Goal: Obtain resource: Obtain resource

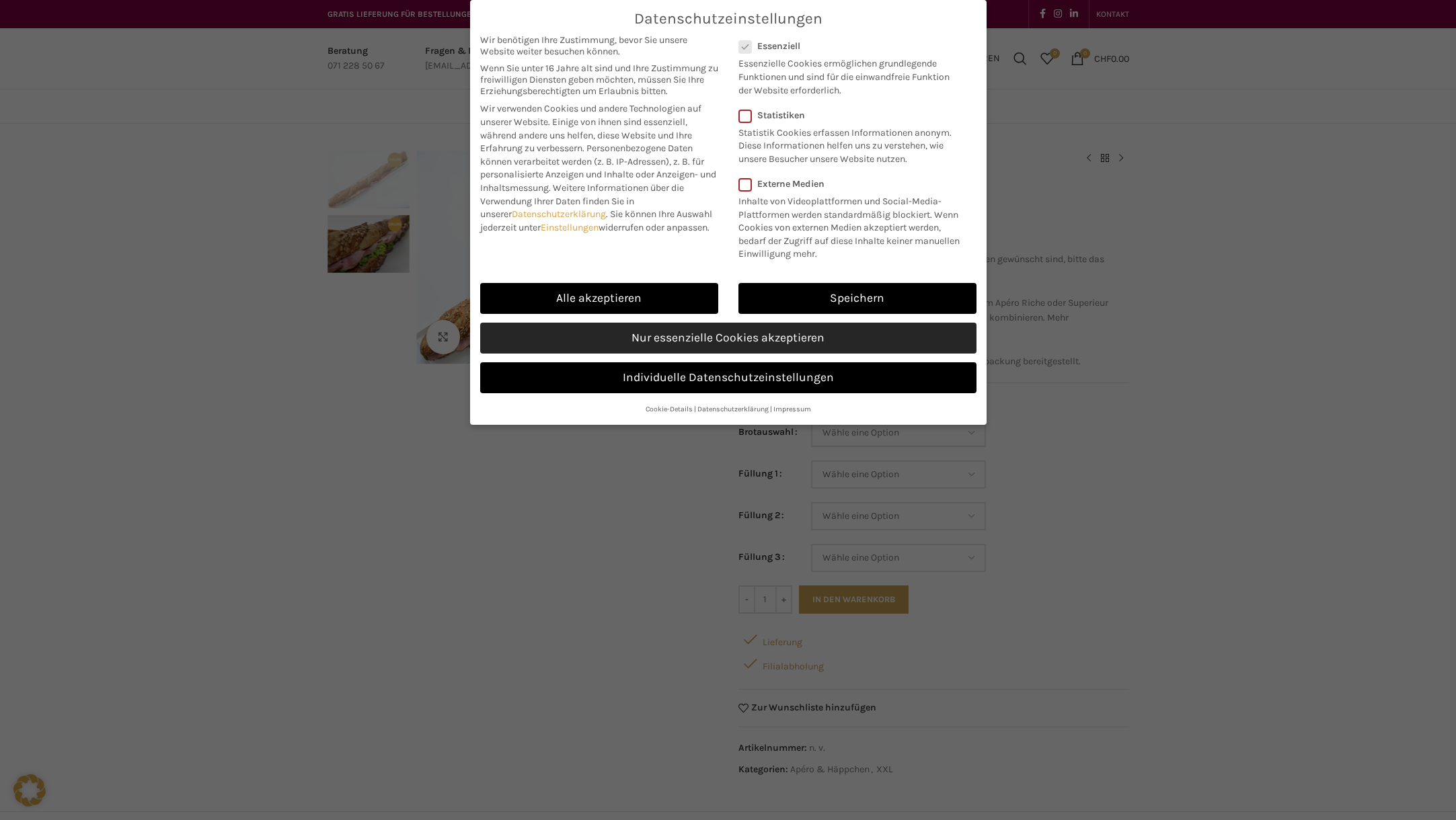
click at [715, 343] on link "Nur essenzielle Cookies akzeptieren" at bounding box center [728, 337] width 496 height 31
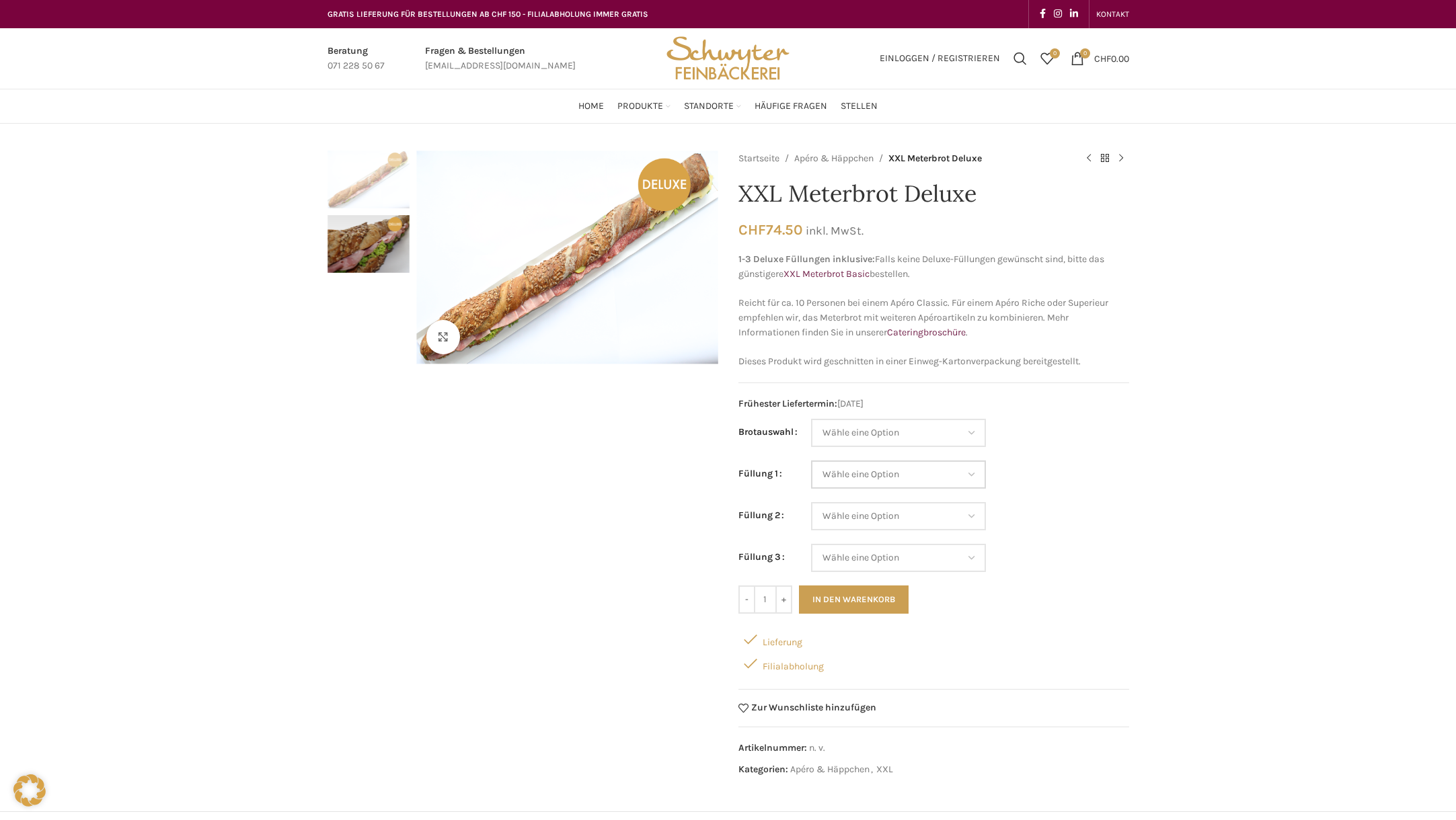
click at [811, 461] on select "Wähle eine Option Lachs (Deluxe) Roastbeef (Deluxe) Rohschinken (Deluxe) Mostbr…" at bounding box center [899, 475] width 175 height 28
click at [811, 419] on select "Wähle eine Option Baguette Paillasse dunkel Paillasse knusper (Bild) Laugenbagu…" at bounding box center [899, 433] width 175 height 28
click at [1160, 513] on div "Klicken um zu vergrössern Startseite Apéro & Häppchen XXL Meterbrot Deluxe XXL …" at bounding box center [728, 645] width 1456 height 989
click at [811, 502] on select "Wähle eine Option Lachs (Deluxe) Roastbeef (Deluxe) Rohschinken (Deluxe) Mostbr…" at bounding box center [899, 516] width 175 height 28
click at [811, 544] on select "Wähle eine Option Lachs (Deluxe) Roastbeef (Deluxe) Rohschinken (Deluxe) Mostbr…" at bounding box center [899, 558] width 175 height 28
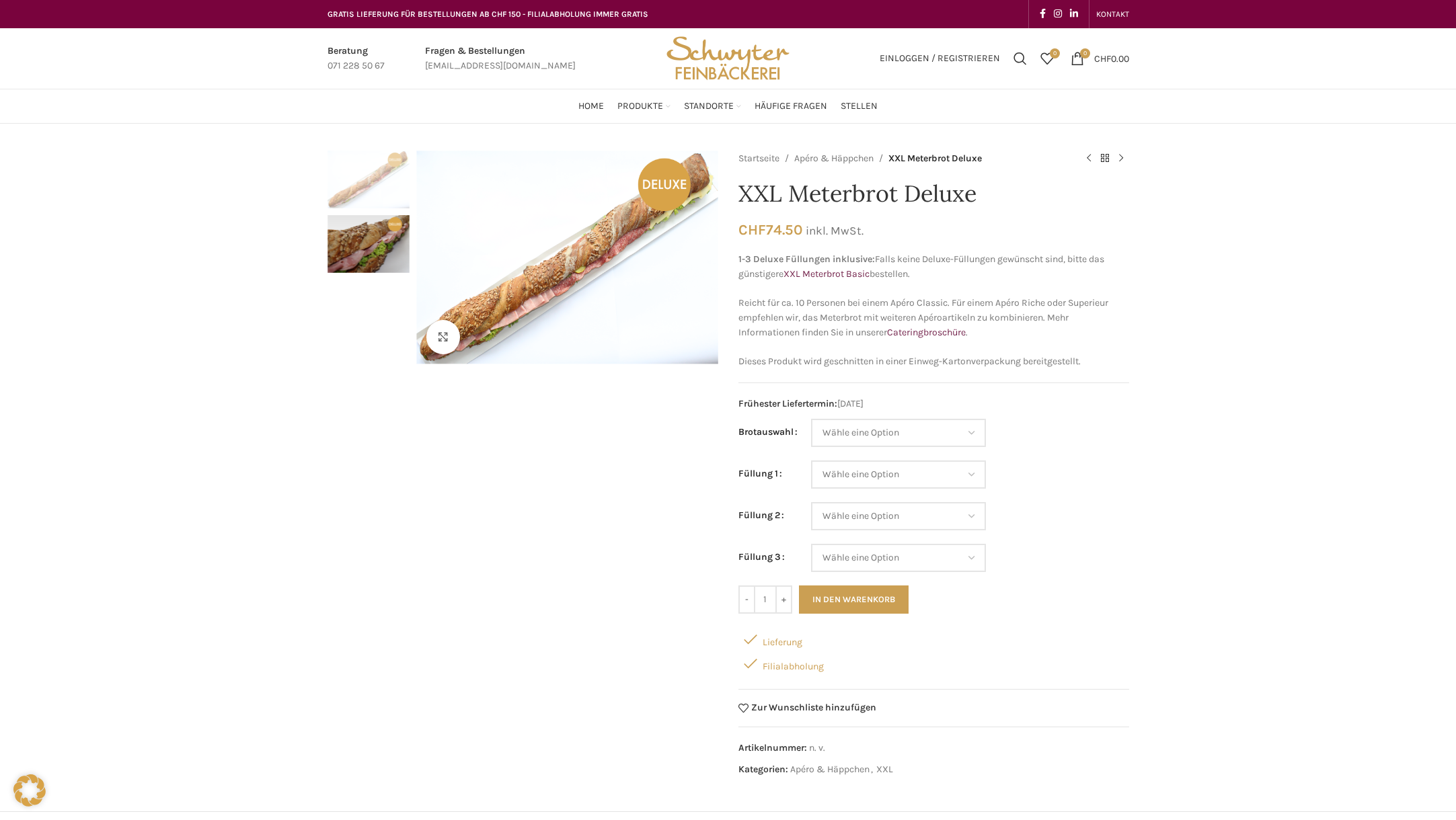
click at [1082, 543] on td "Wähle eine Option Lachs (Deluxe) Roastbeef (Deluxe) Rohschinken (Deluxe) Mostbr…" at bounding box center [970, 523] width 318 height 42
click at [811, 461] on select "Wähle eine Option Lachs (Deluxe) Roastbeef (Deluxe) Rohschinken (Deluxe) Mostbr…" at bounding box center [899, 475] width 175 height 28
click at [1099, 503] on td "Wähle eine Option Lachs (Deluxe) Roastbeef (Deluxe) Rohschinken (Deluxe) Mostbr…" at bounding box center [970, 523] width 318 height 42
drag, startPoint x: 745, startPoint y: 303, endPoint x: 868, endPoint y: 302, distance: 123.0
click at [868, 302] on p "Reicht für ca. 10 Personen bei einem Apéro Classic. Für einem Apéro Riche oder …" at bounding box center [934, 318] width 391 height 45
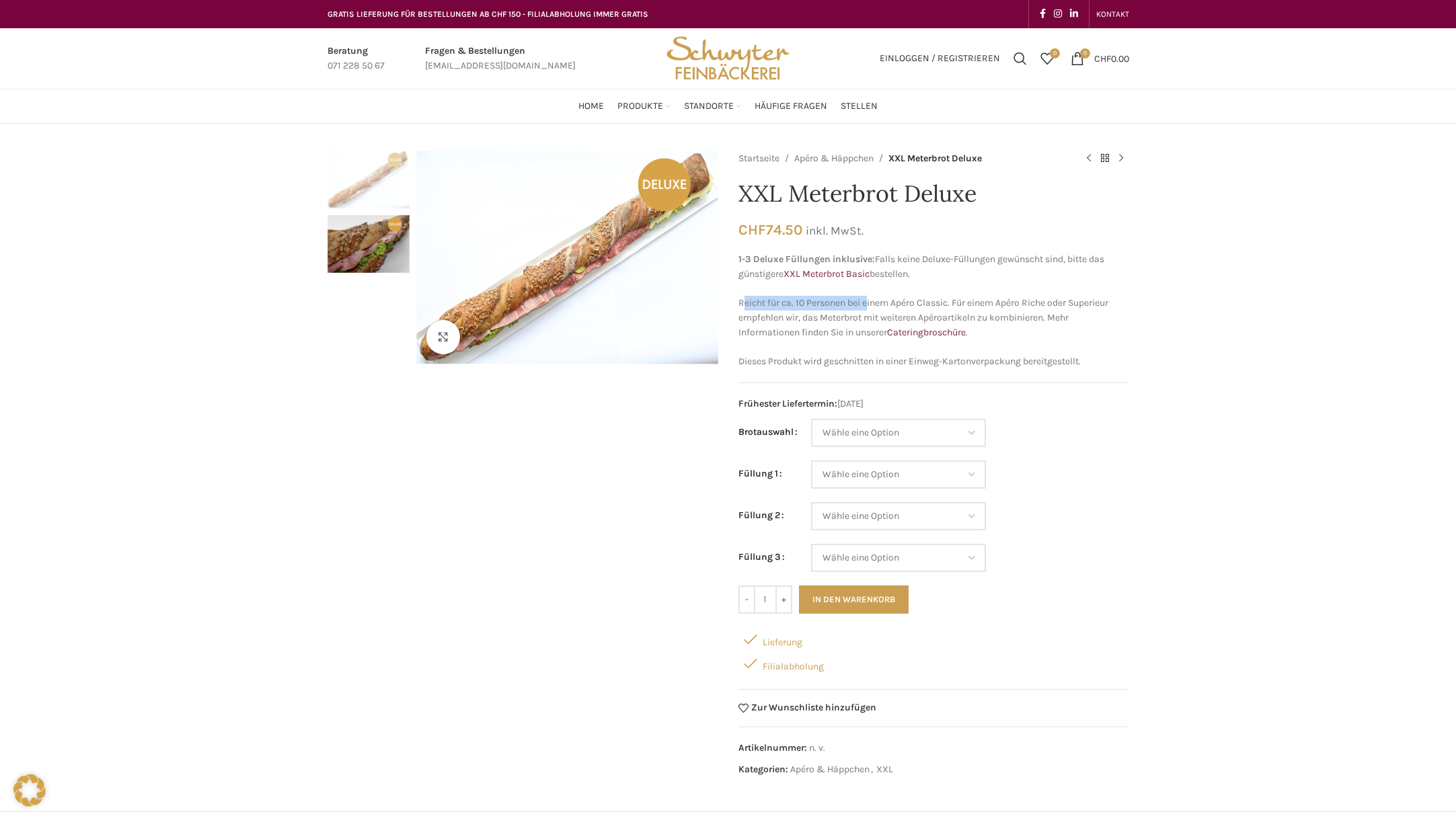
click at [794, 306] on p "Reicht für ca. 10 Personen bei einem Apéro Classic. Für einem Apéro Riche oder …" at bounding box center [934, 318] width 391 height 45
click at [930, 332] on link "Cateringbroschüre" at bounding box center [926, 332] width 79 height 11
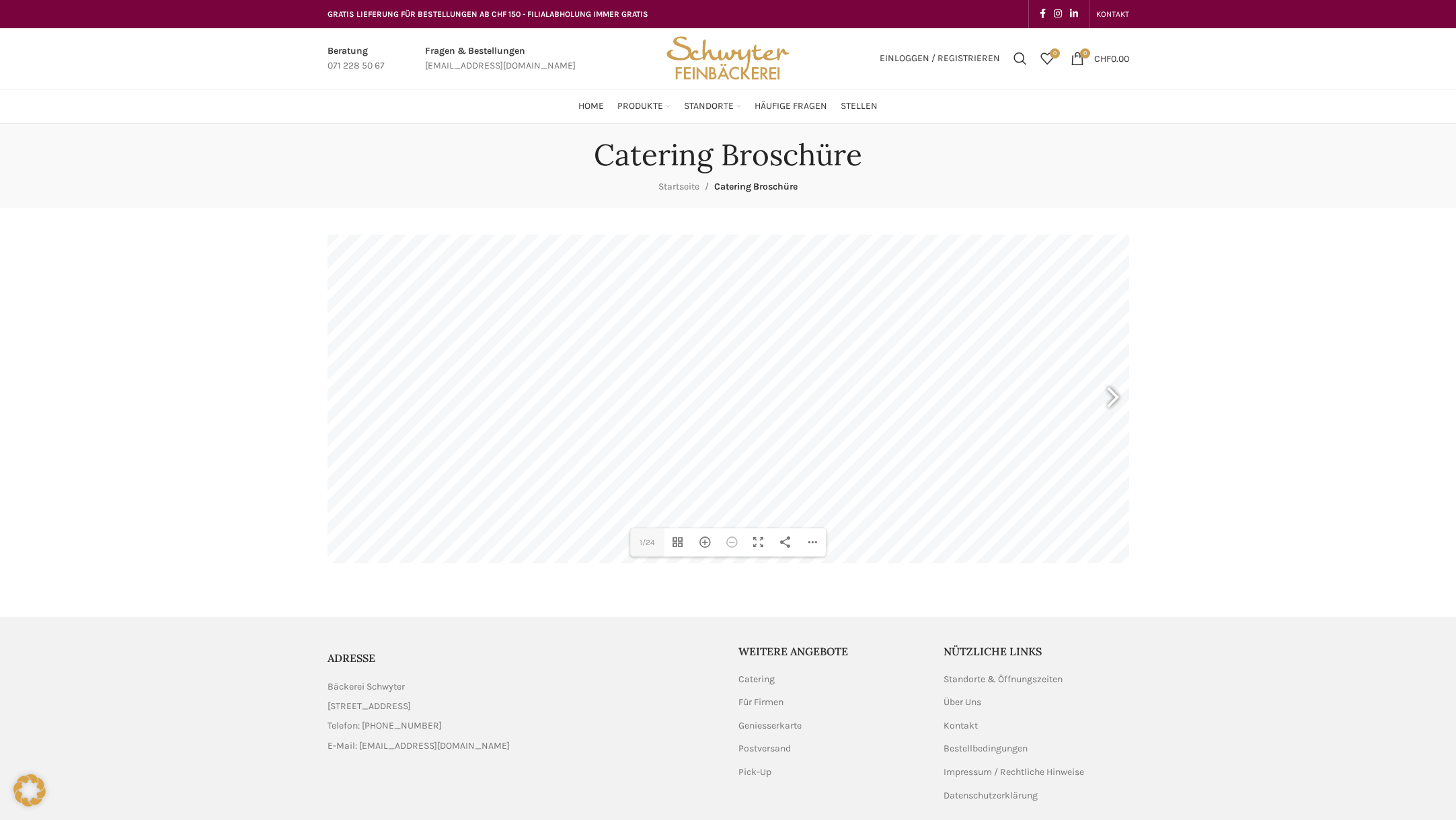
type input "3"
click at [805, 541] on div "PDF-Datei herunterladen Einzelseitenmodus Zur ersten Seite gehen Zur letzten Se…" at bounding box center [812, 542] width 27 height 28
click at [782, 419] on span "PDF-Datei herunterladen" at bounding box center [762, 417] width 103 height 22
